Goal: Navigation & Orientation: Understand site structure

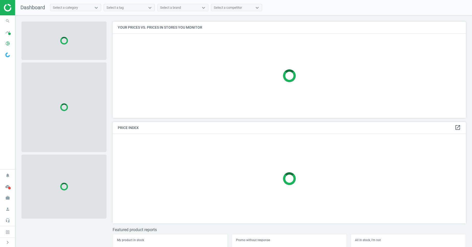
scroll to position [96, 354]
click at [8, 44] on icon "pie_chart_outlined" at bounding box center [8, 44] width 10 height 10
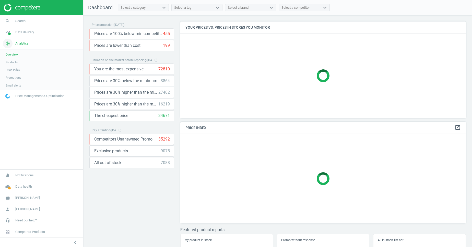
scroll to position [96, 286]
click at [17, 34] on span "Data delivery" at bounding box center [24, 32] width 19 height 5
click at [18, 41] on span "Overview" at bounding box center [12, 43] width 12 height 4
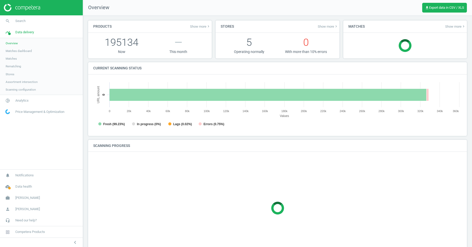
scroll to position [102, 369]
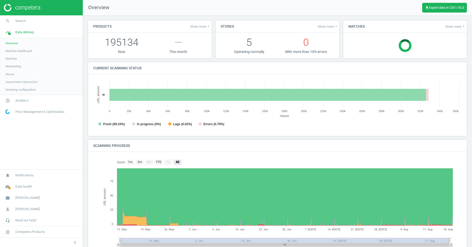
click at [36, 87] on span "Scanning configuration" at bounding box center [21, 89] width 30 height 4
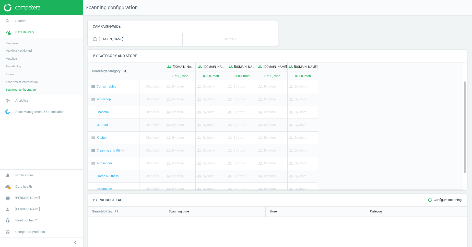
click at [13, 74] on span "Stores" at bounding box center [10, 74] width 9 height 4
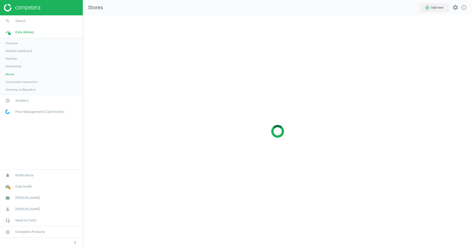
scroll to position [232, 389]
click at [13, 57] on span "Matches" at bounding box center [11, 58] width 11 height 4
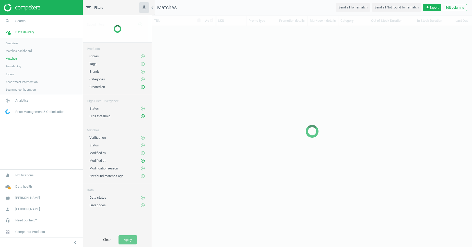
scroll to position [220, 320]
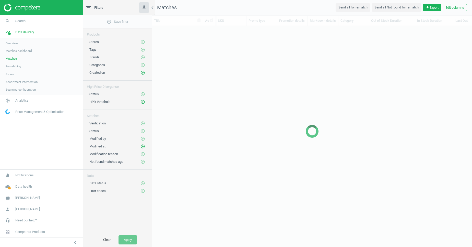
click at [19, 52] on span "Matches dashboard" at bounding box center [19, 51] width 26 height 4
